Goal: Transaction & Acquisition: Purchase product/service

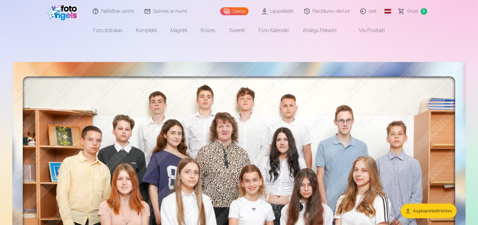
click at [310, 10] on link "Pasūtījumu vēsture" at bounding box center [327, 11] width 56 height 22
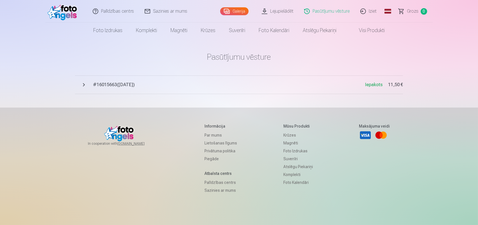
click at [107, 86] on span "# 16015663 ( [DATE] )" at bounding box center [229, 84] width 272 height 7
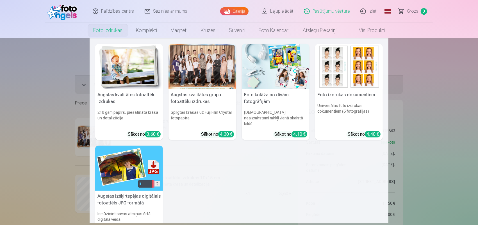
click at [106, 30] on link "Foto izdrukas" at bounding box center [108, 30] width 43 height 16
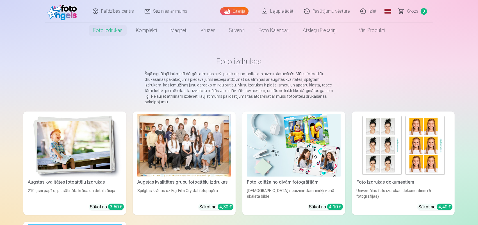
click at [372, 32] on link "Visi produkti" at bounding box center [367, 30] width 48 height 16
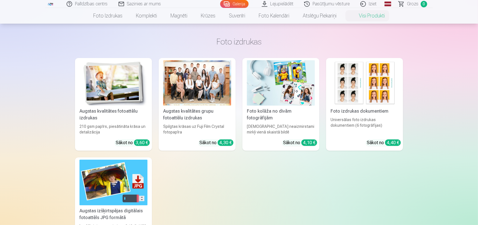
scroll to position [28, 0]
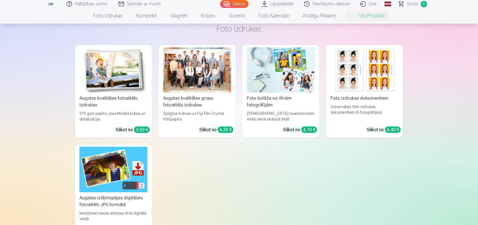
click at [109, 181] on img at bounding box center [114, 168] width 68 height 45
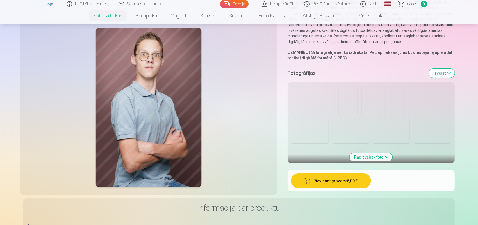
scroll to position [84, 0]
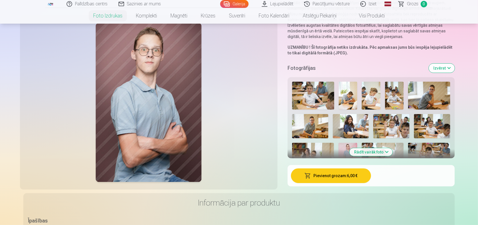
click at [366, 152] on button "Rādīt vairāk foto" at bounding box center [371, 152] width 43 height 8
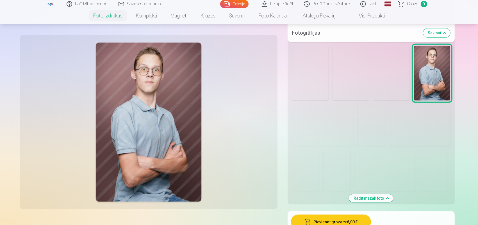
scroll to position [478, 0]
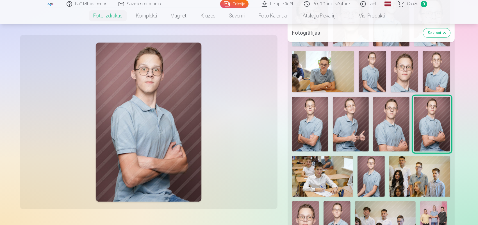
click at [436, 74] on img at bounding box center [437, 71] width 28 height 41
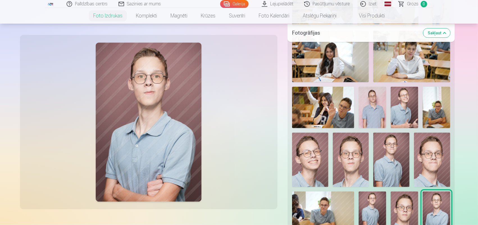
scroll to position [337, 0]
click at [381, 117] on img at bounding box center [373, 107] width 28 height 41
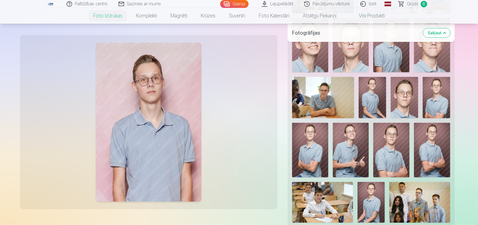
scroll to position [506, 0]
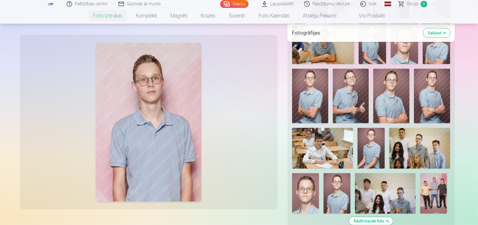
click at [310, 199] on img at bounding box center [305, 193] width 27 height 40
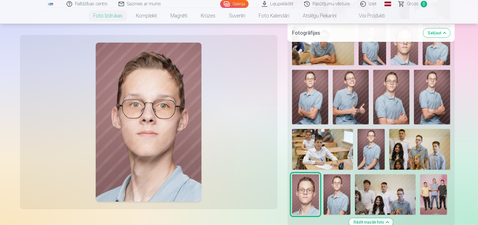
scroll to position [534, 0]
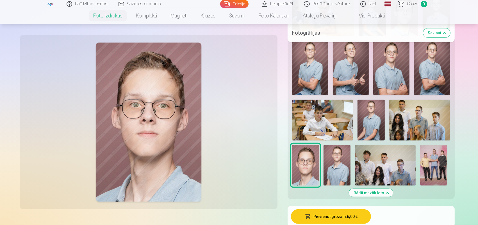
click at [395, 169] on img at bounding box center [385, 165] width 61 height 40
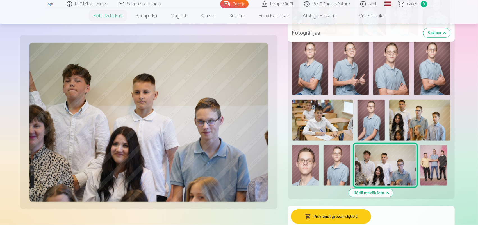
click at [309, 166] on img at bounding box center [305, 165] width 27 height 40
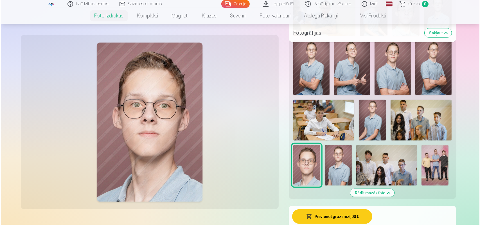
scroll to position [590, 0]
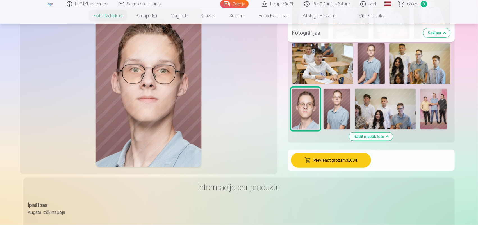
click at [319, 158] on button "Pievienot grozam : 6,00 €" at bounding box center [331, 160] width 80 height 15
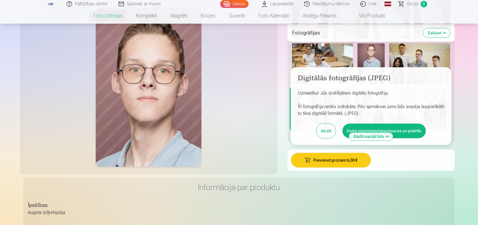
click at [350, 126] on button "Esmu iepazinies/iepazinusies un piekrītu" at bounding box center [384, 130] width 83 height 15
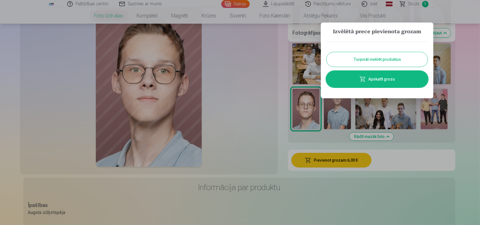
click at [379, 78] on link "Apskatīt grozu" at bounding box center [376, 79] width 101 height 16
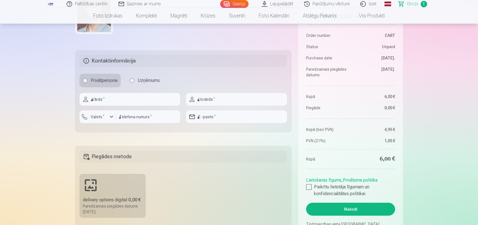
scroll to position [197, 0]
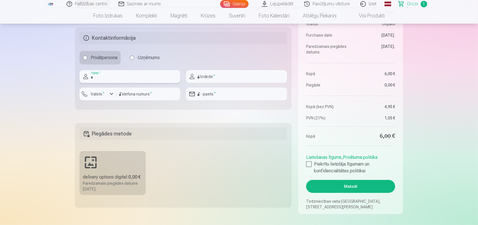
click at [138, 76] on input "text" at bounding box center [130, 76] width 101 height 13
type input "********"
type input "*******"
type input "********"
type input "**********"
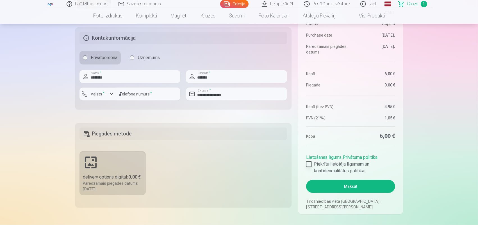
click at [309, 165] on div at bounding box center [309, 164] width 6 height 6
click at [317, 181] on button "Maksāt" at bounding box center [350, 186] width 89 height 13
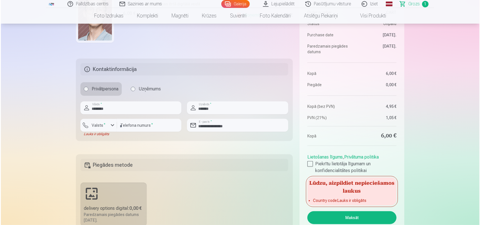
scroll to position [169, 0]
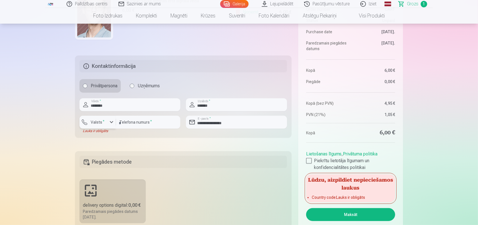
click at [110, 122] on div "button" at bounding box center [111, 122] width 7 height 7
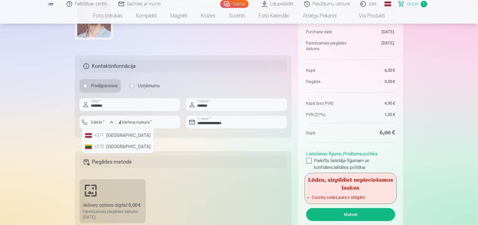
click at [105, 136] on li "+371 [GEOGRAPHIC_DATA]" at bounding box center [118, 135] width 70 height 11
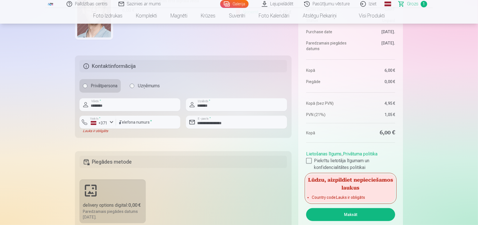
click at [345, 215] on button "Maksāt" at bounding box center [350, 214] width 89 height 13
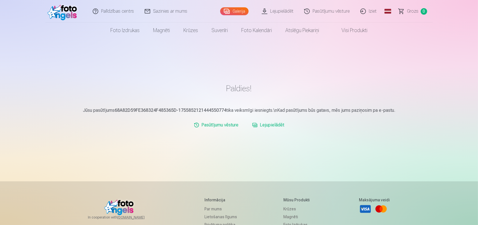
click at [282, 123] on link "Lejupielādēt" at bounding box center [268, 124] width 37 height 11
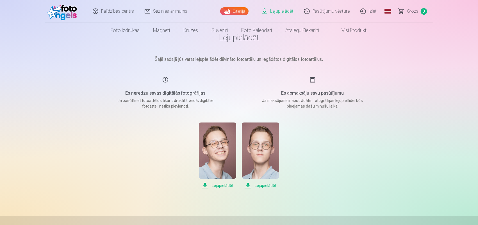
scroll to position [28, 0]
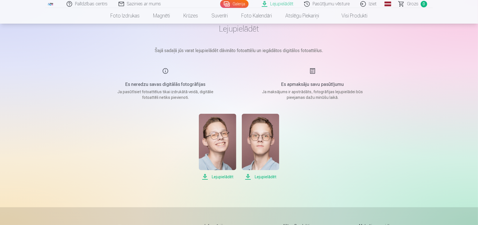
click at [216, 176] on span "Lejupielādēt" at bounding box center [217, 176] width 37 height 7
click at [263, 176] on span "Lejupielādēt" at bounding box center [260, 176] width 37 height 7
